Goal: Task Accomplishment & Management: Manage account settings

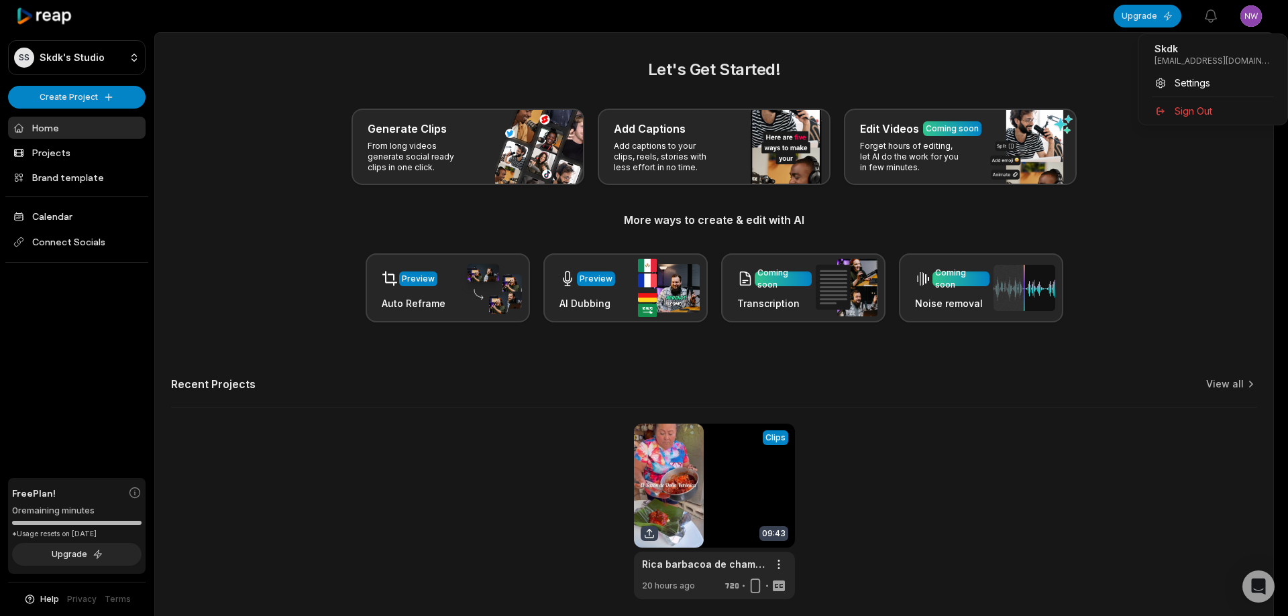
click at [1247, 17] on html "SS Skdk's Studio Create Project Home Projects Brand template Calendar Connect S…" at bounding box center [644, 308] width 1288 height 616
click at [1191, 116] on span "Sign Out" at bounding box center [1194, 111] width 38 height 14
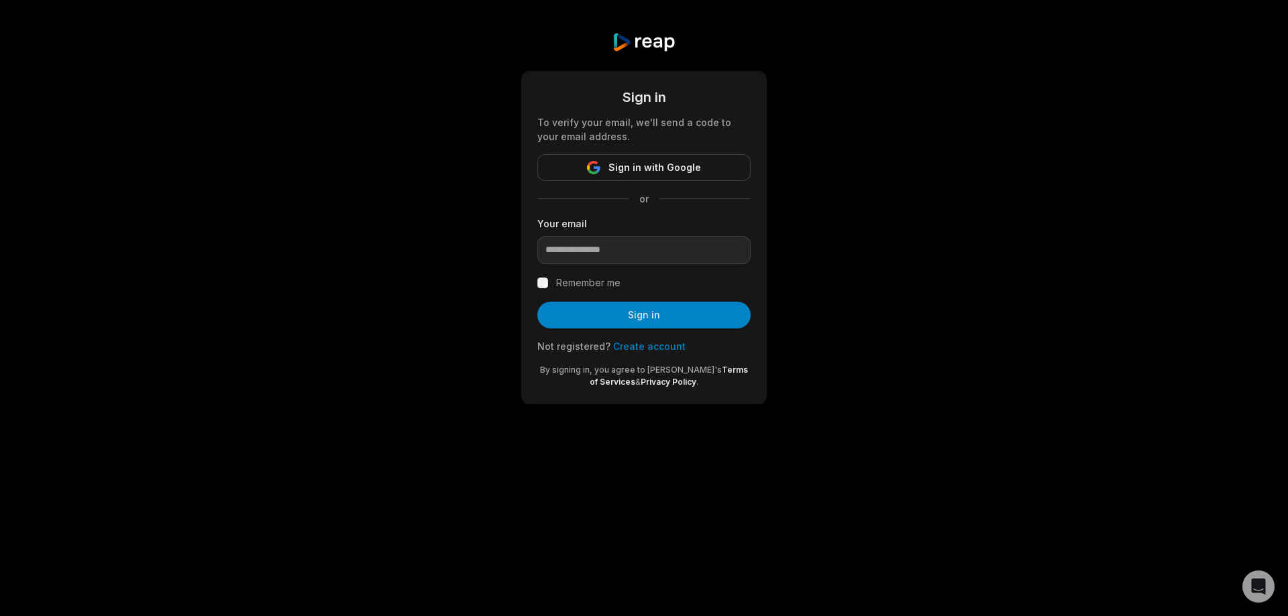
click at [635, 343] on link "Create account" at bounding box center [649, 346] width 72 height 11
